Goal: Navigation & Orientation: Find specific page/section

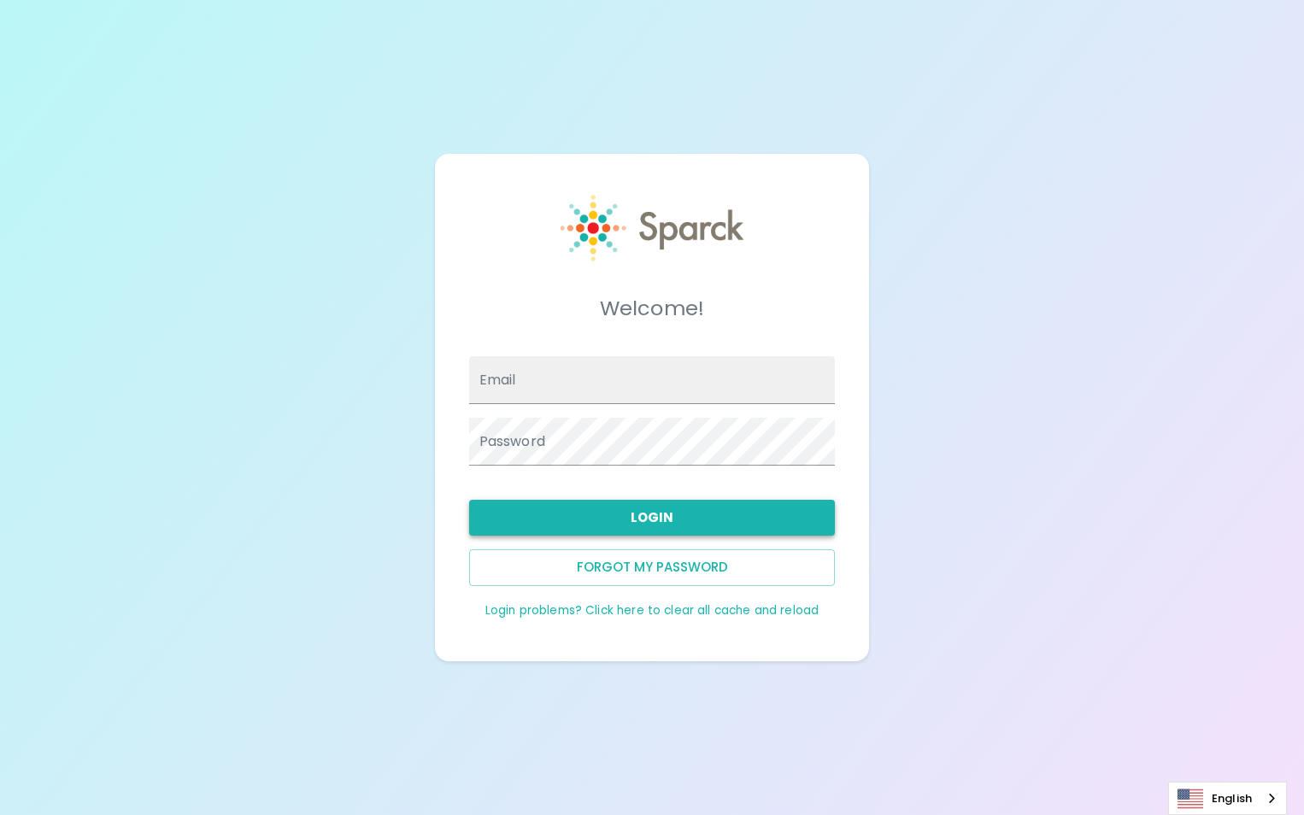
type input "[EMAIL_ADDRESS][DOMAIN_NAME]"
click at [708, 522] on button "Login" at bounding box center [652, 518] width 367 height 36
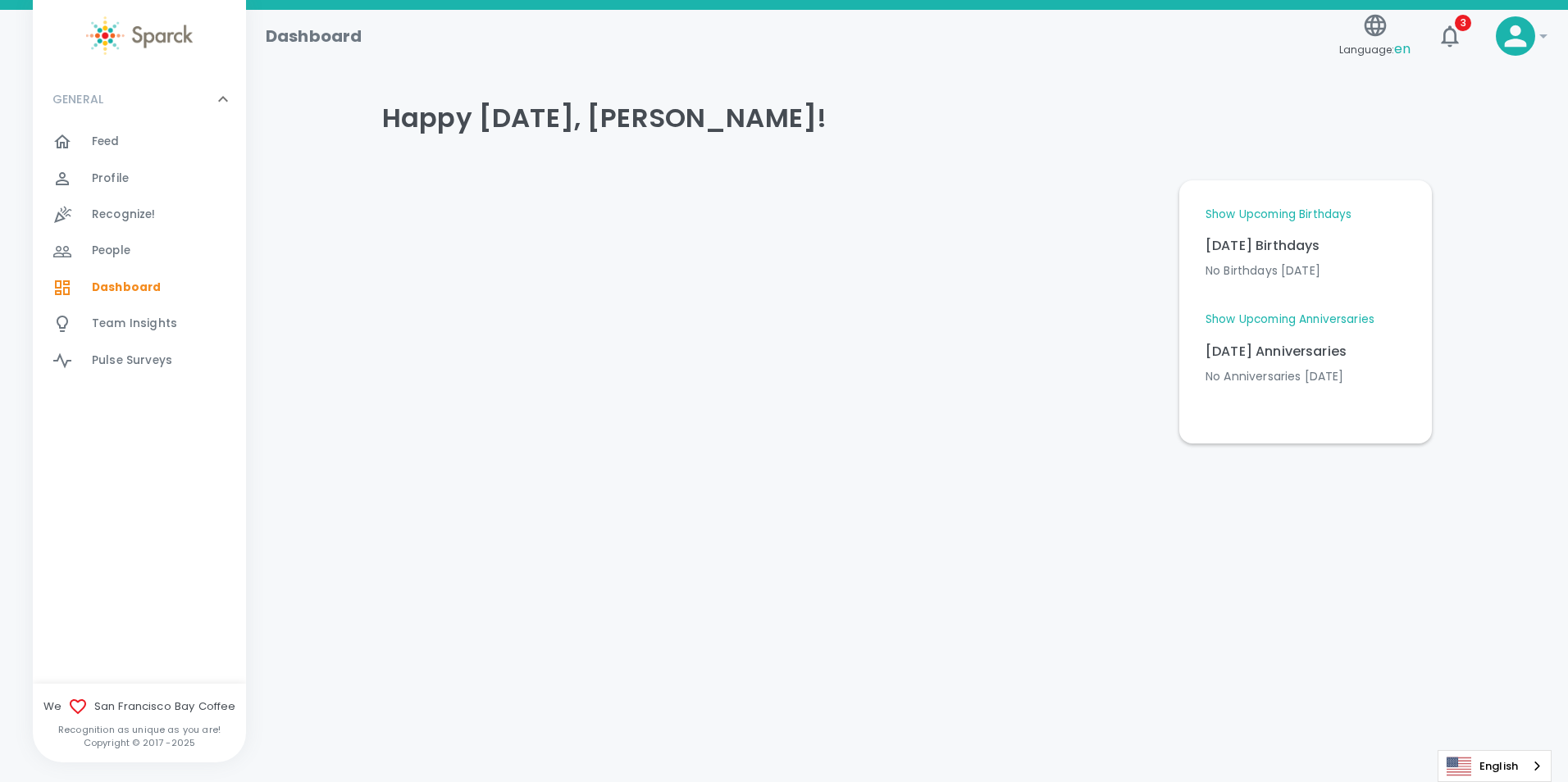
click at [1250, 210] on link "Show Upcoming Birthdays" at bounding box center [1278, 214] width 146 height 16
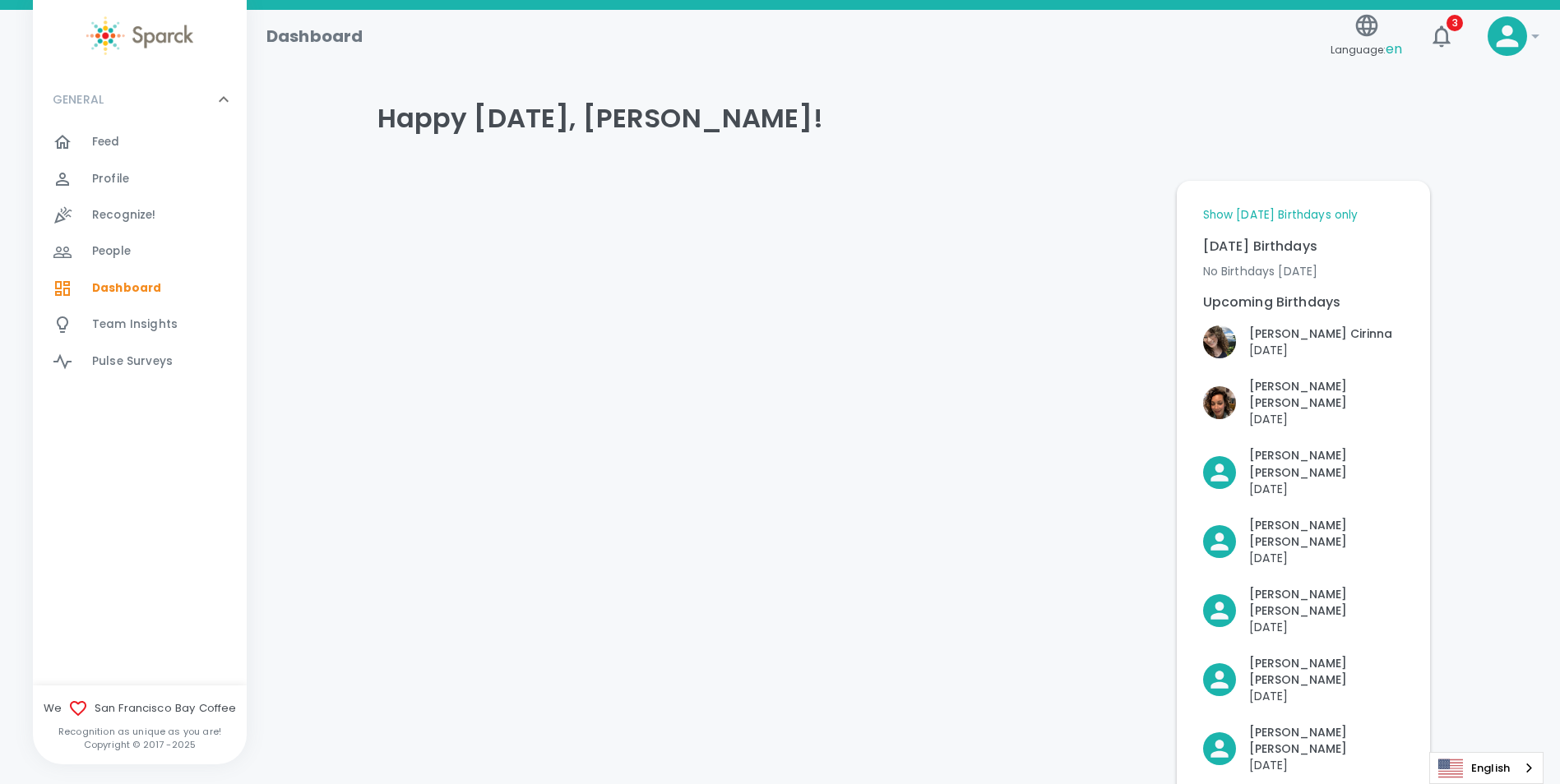
click at [1254, 209] on link "Show [DATE] Birthdays only" at bounding box center [1280, 215] width 155 height 16
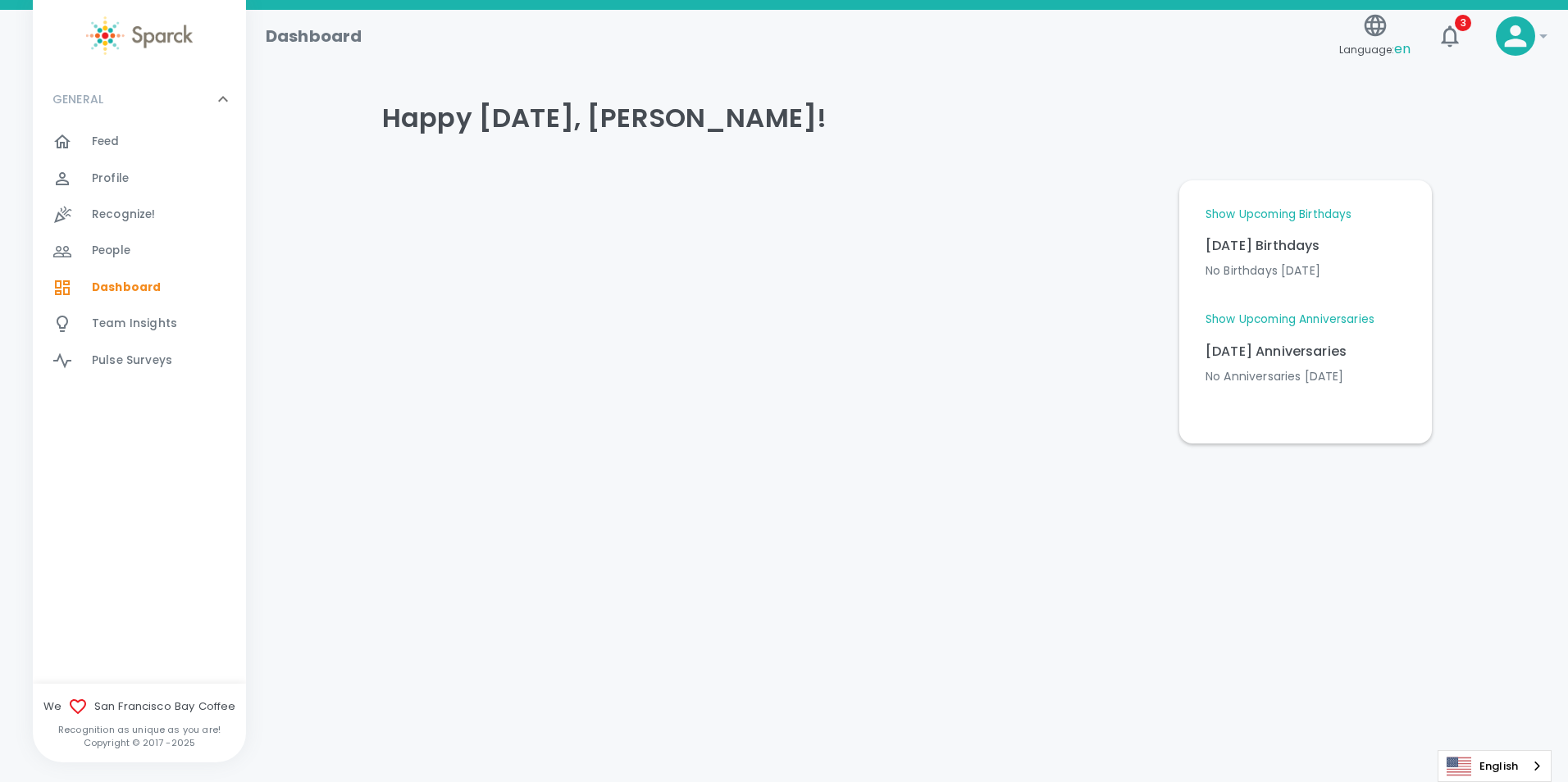
click at [1250, 319] on link "Show Upcoming Anniversaries" at bounding box center [1290, 320] width 169 height 16
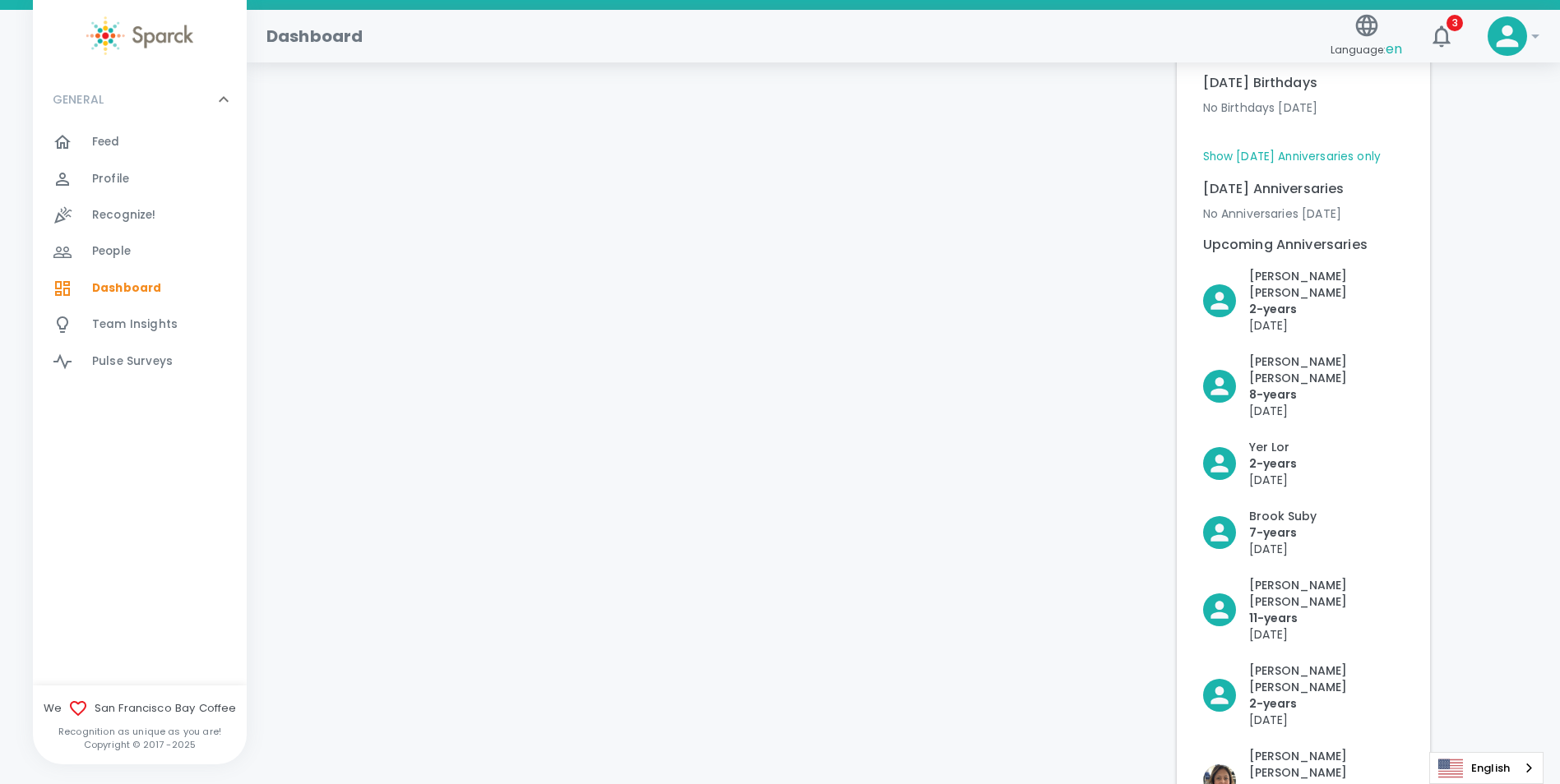
scroll to position [164, 0]
click at [112, 134] on span "Feed" at bounding box center [106, 141] width 28 height 16
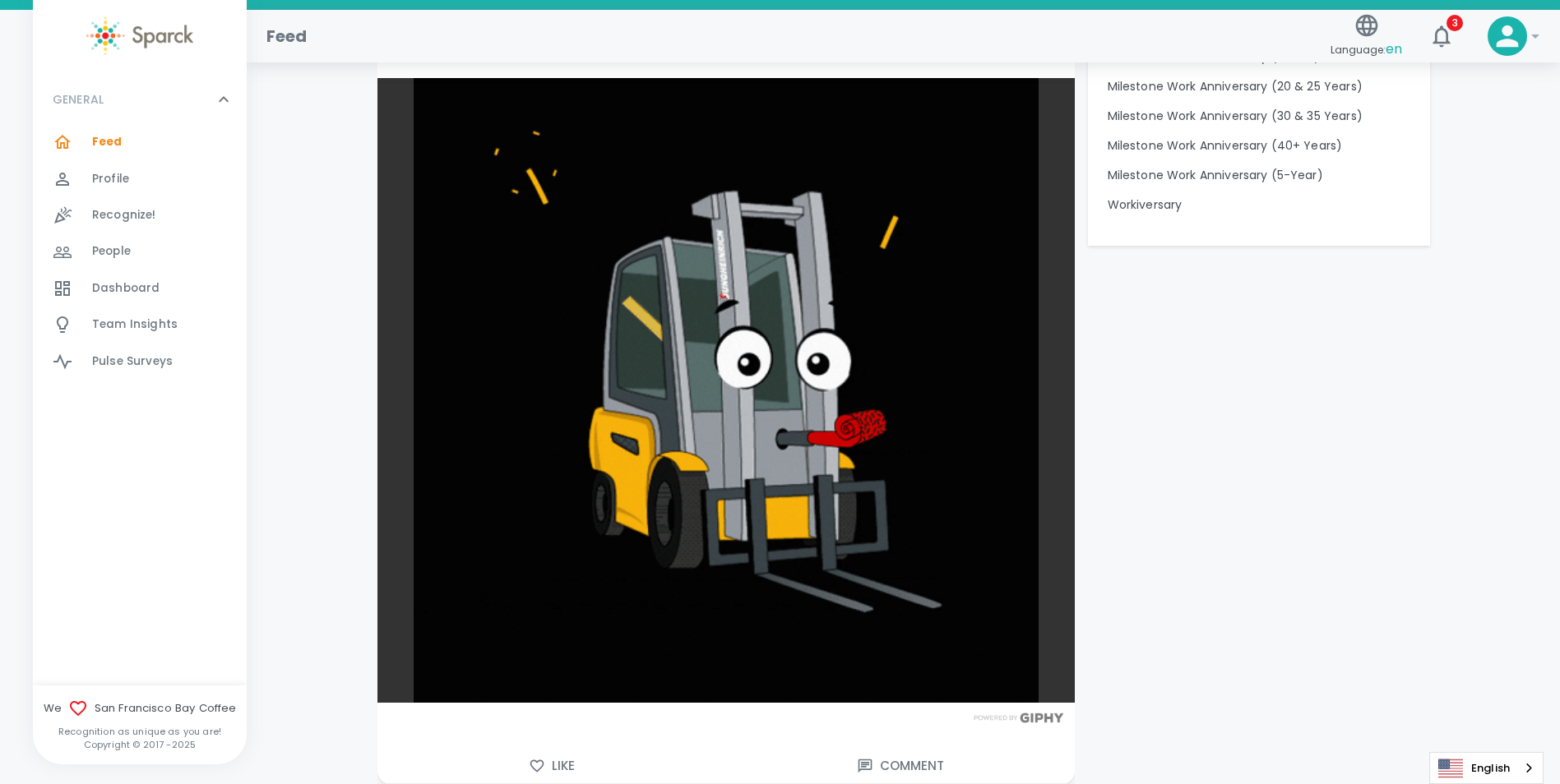
scroll to position [2055, 0]
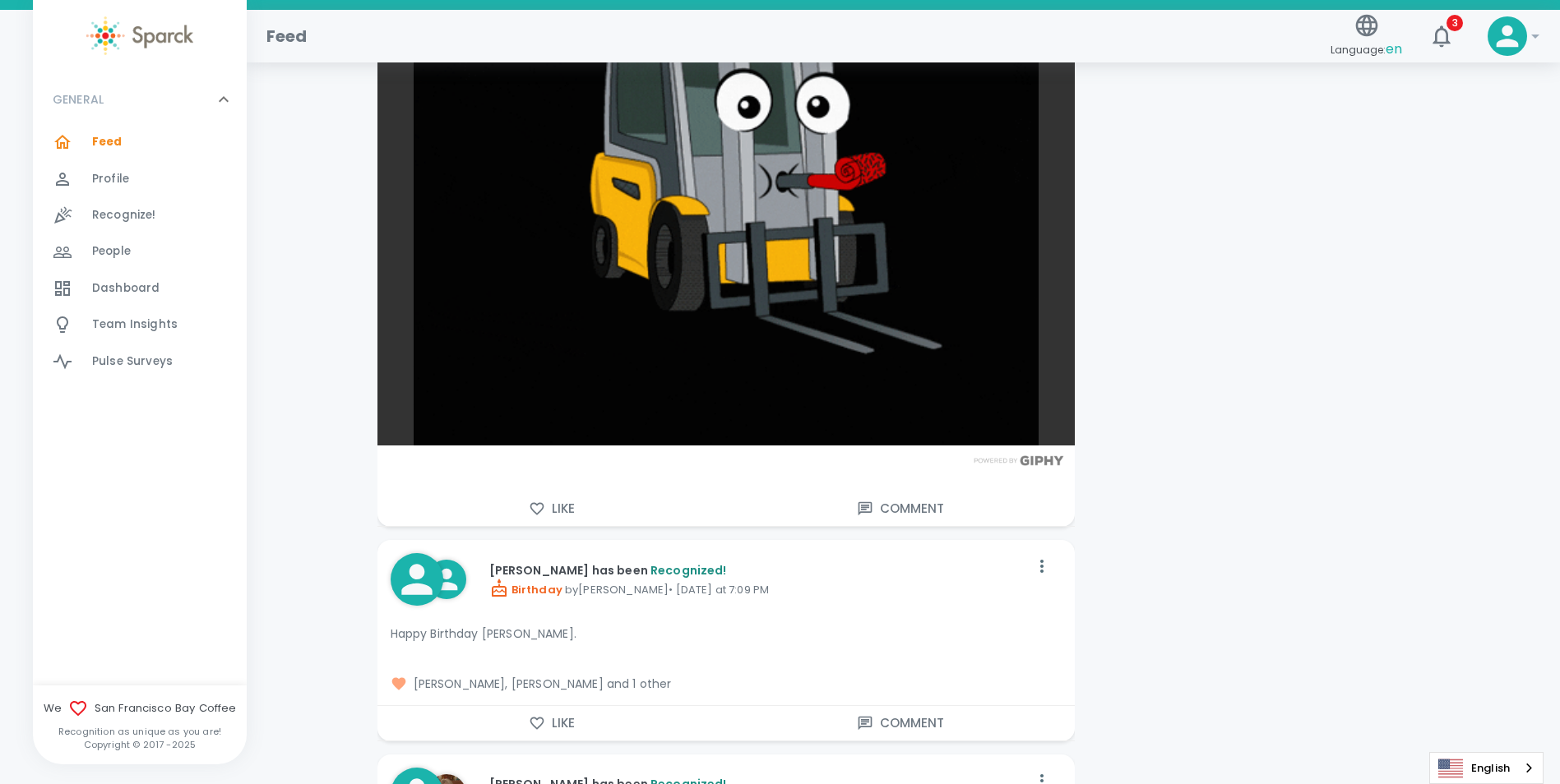
click at [548, 505] on button "Like" at bounding box center [551, 509] width 348 height 35
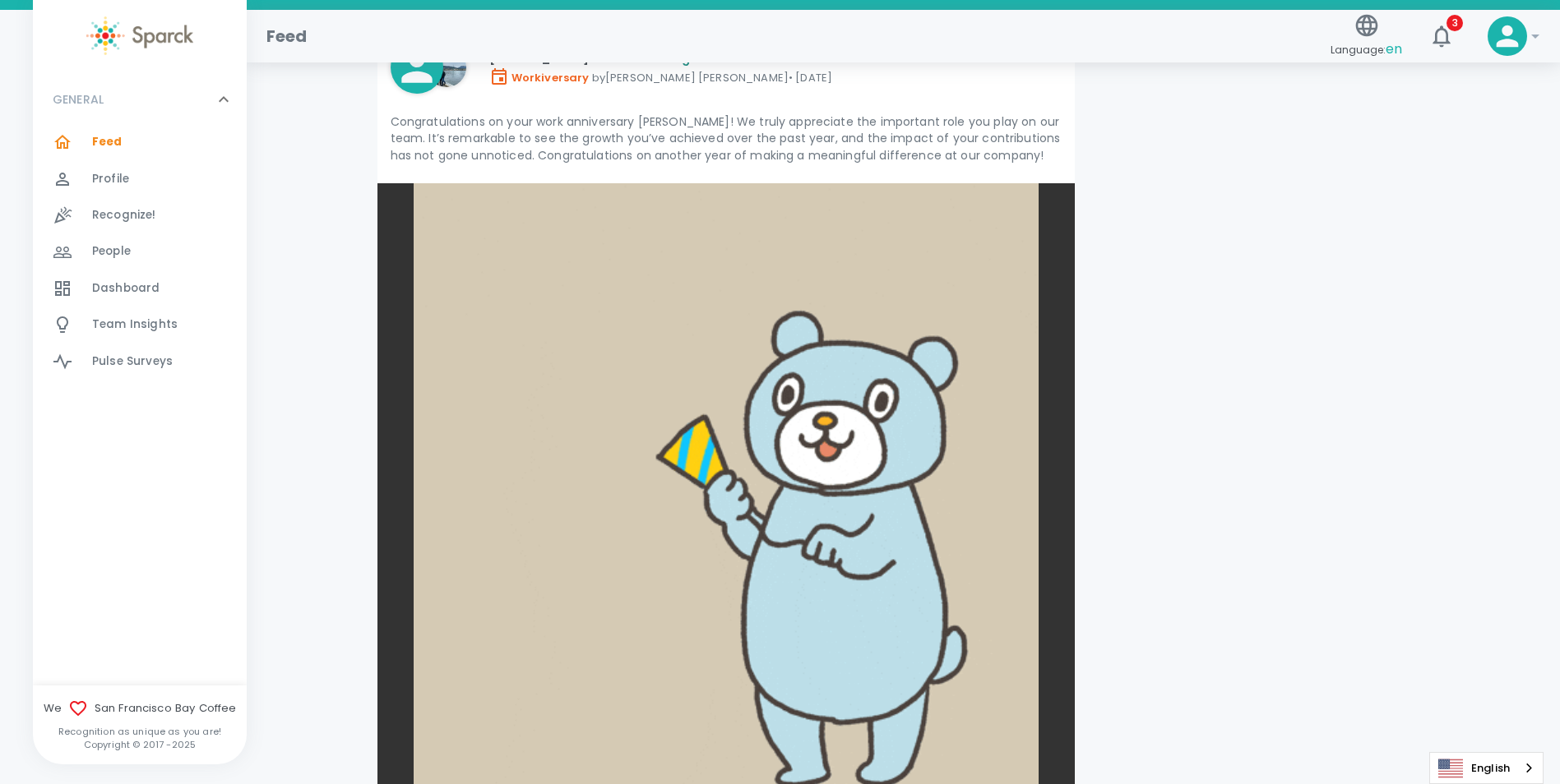
scroll to position [6246, 0]
